Goal: Information Seeking & Learning: Learn about a topic

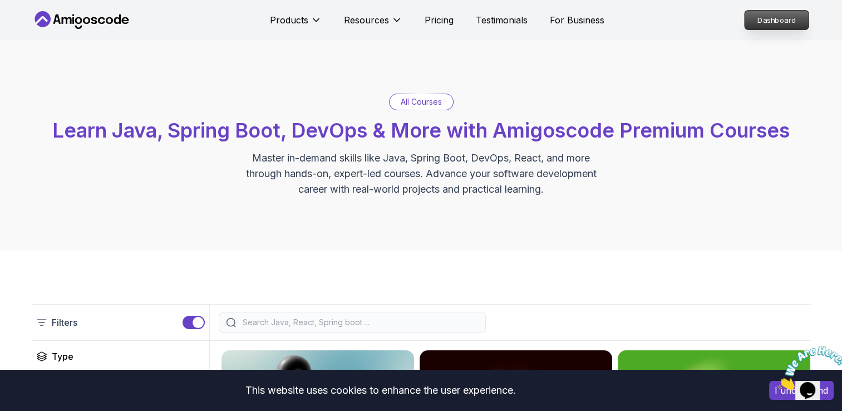
click at [801, 16] on p "Dashboard" at bounding box center [776, 20] width 64 height 19
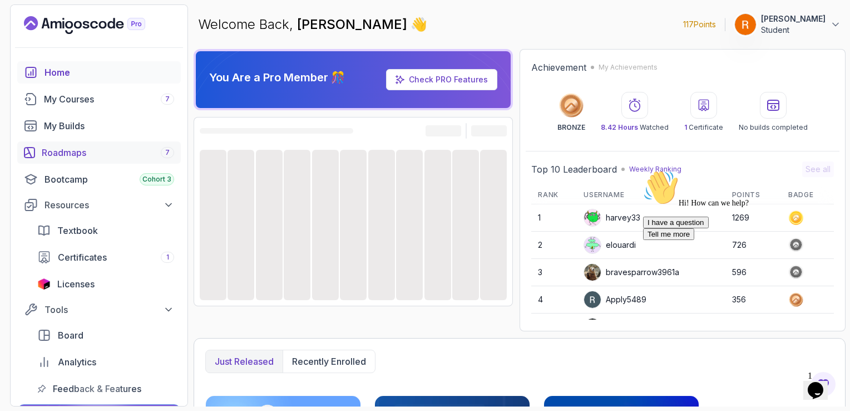
click at [81, 146] on div "Roadmaps 7" at bounding box center [108, 152] width 132 height 13
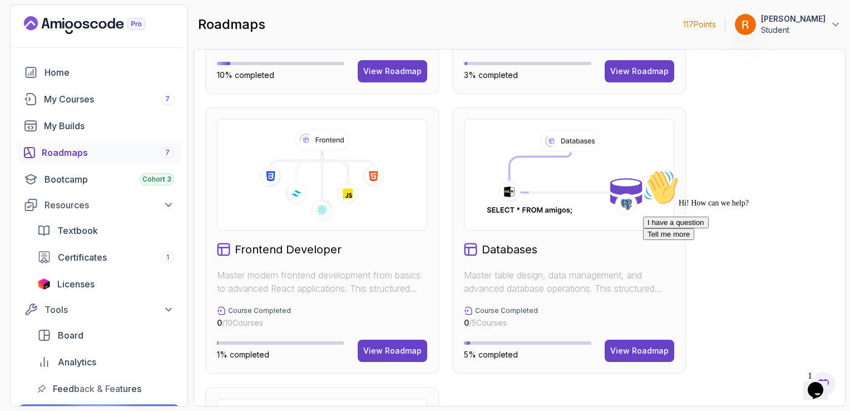
scroll to position [268, 0]
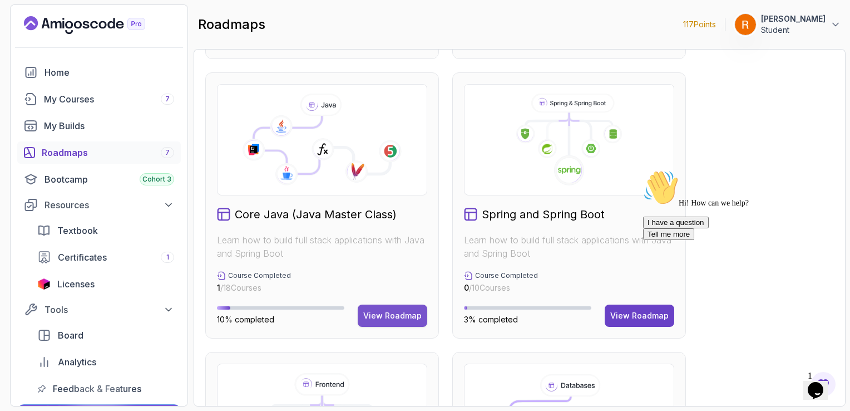
click at [383, 305] on button "View Roadmap" at bounding box center [393, 315] width 70 height 22
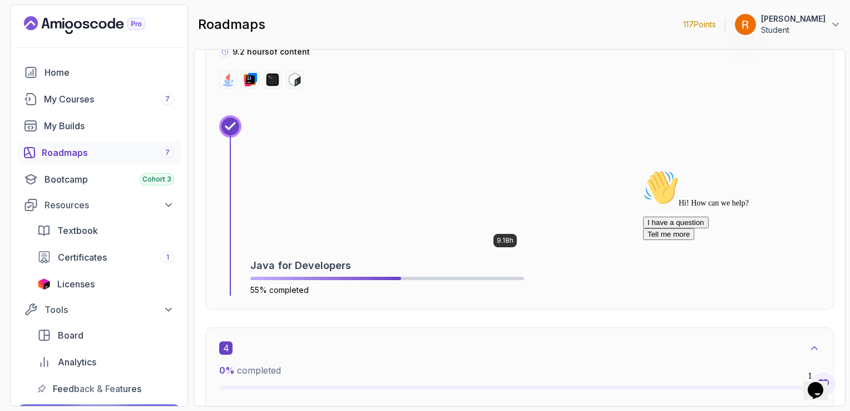
scroll to position [1180, 0]
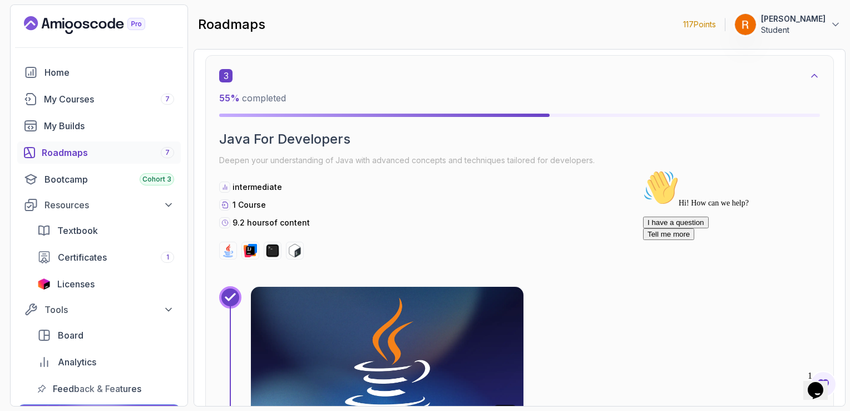
click at [402, 308] on img at bounding box center [387, 355] width 287 height 145
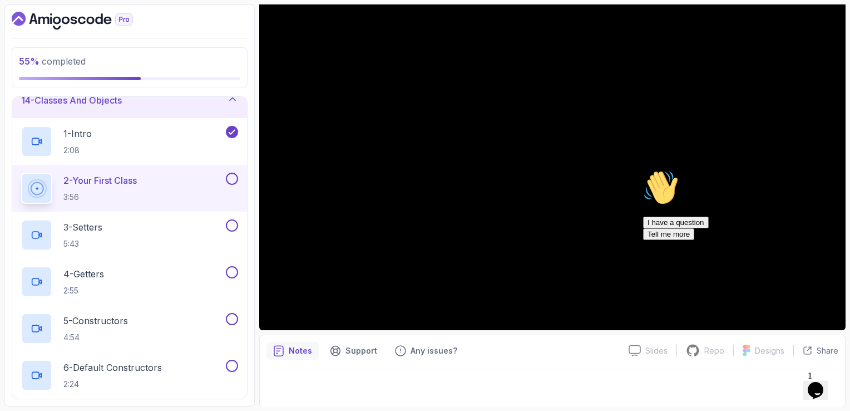
scroll to position [501, 0]
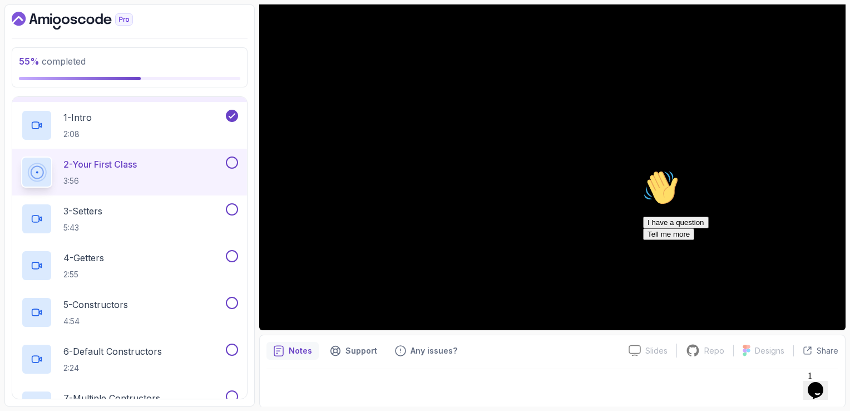
click at [643, 170] on icon "Chat attention grabber" at bounding box center [643, 170] width 0 height 0
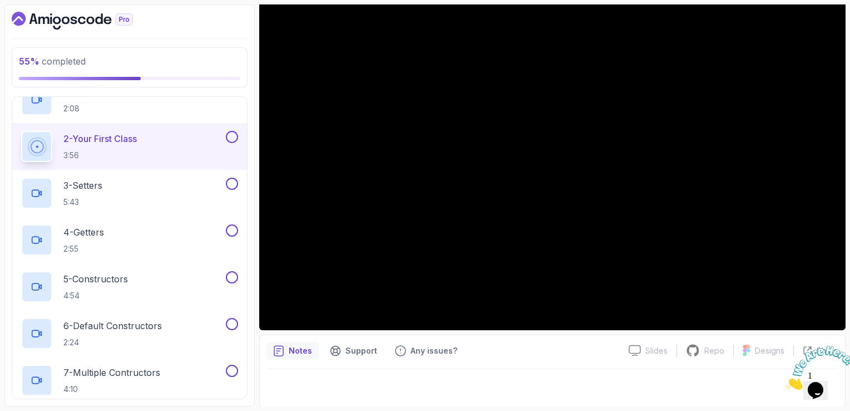
scroll to position [445, 0]
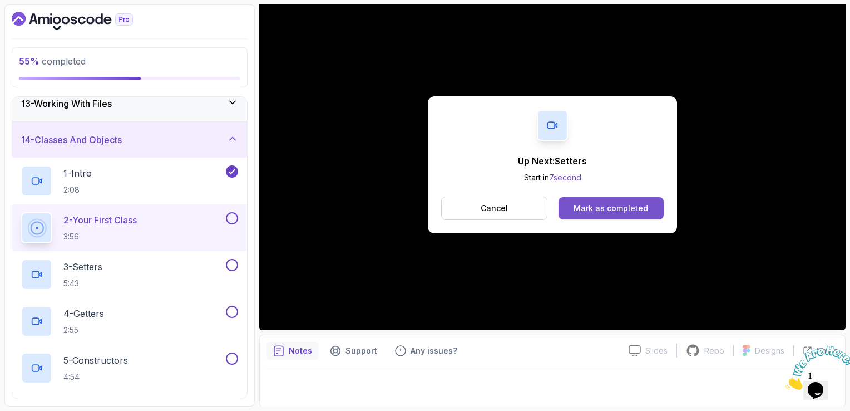
click at [611, 200] on button "Mark as completed" at bounding box center [611, 208] width 105 height 22
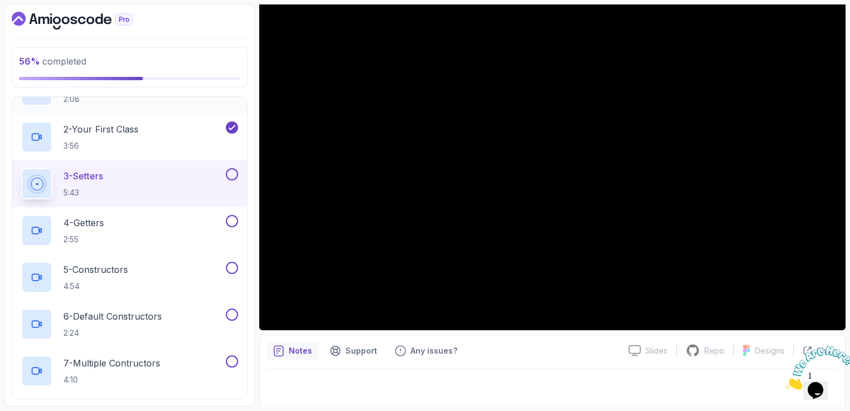
scroll to position [556, 0]
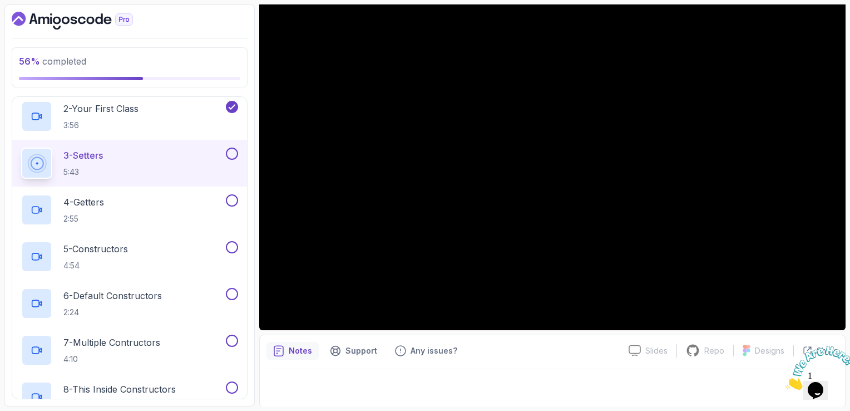
click at [231, 152] on button at bounding box center [232, 153] width 12 height 12
click at [231, 203] on button at bounding box center [232, 200] width 12 height 12
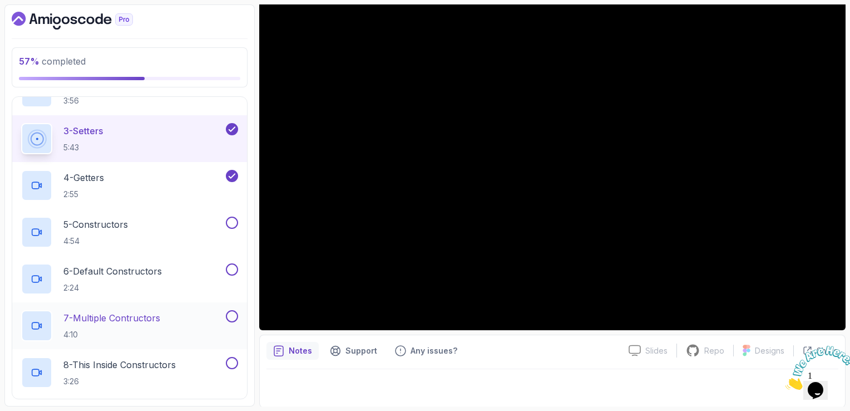
scroll to position [668, 0]
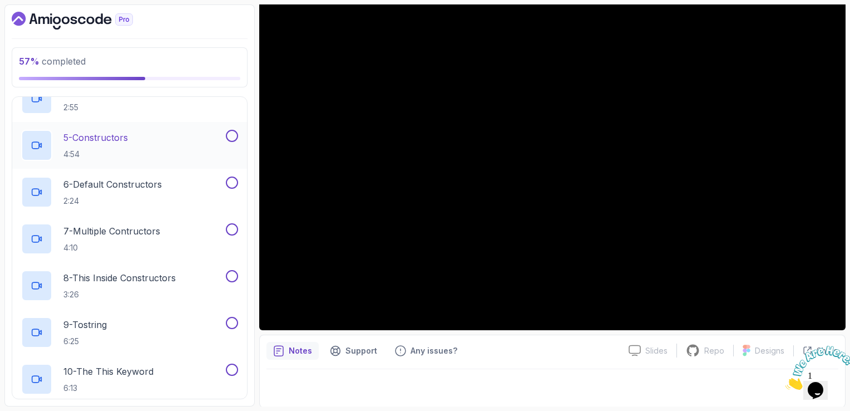
click at [132, 135] on div "5 - Constructors 4:54" at bounding box center [122, 145] width 203 height 31
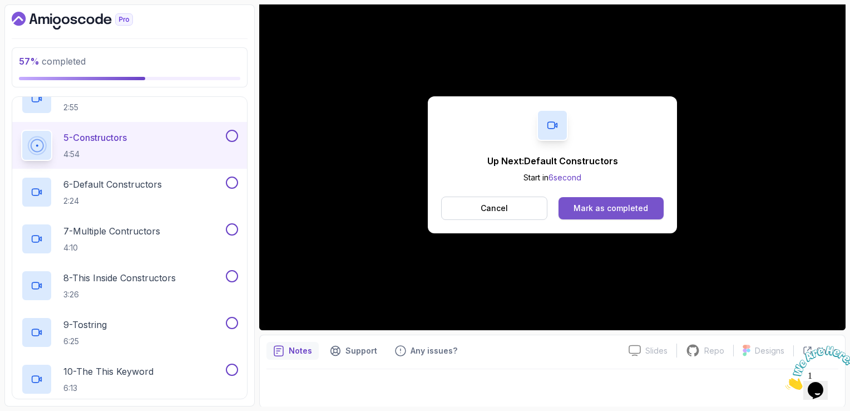
click at [636, 203] on div "Mark as completed" at bounding box center [611, 208] width 75 height 11
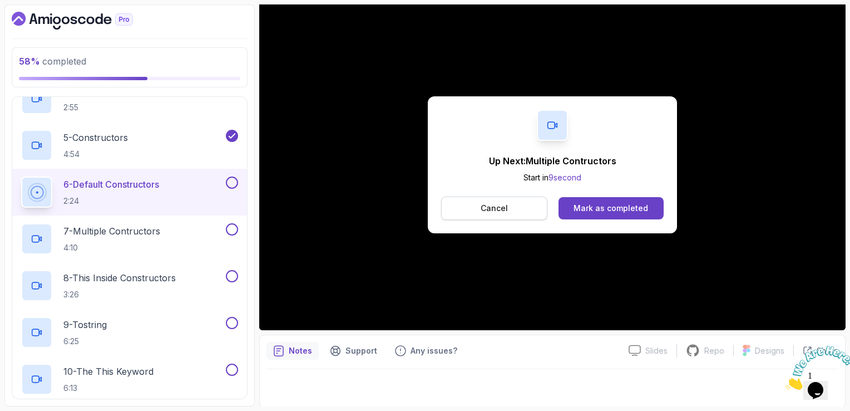
click at [532, 209] on button "Cancel" at bounding box center [494, 207] width 106 height 23
click at [607, 211] on div "Mark as completed" at bounding box center [611, 208] width 75 height 11
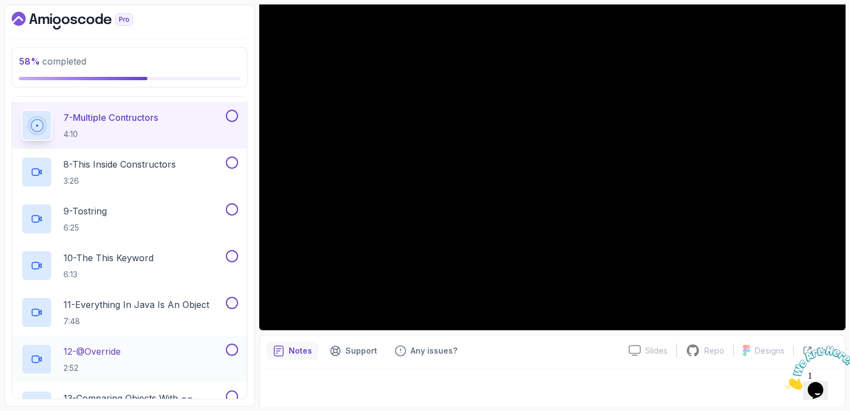
scroll to position [779, 0]
